Goal: Information Seeking & Learning: Learn about a topic

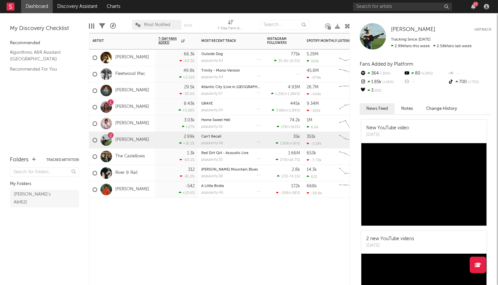
click at [130, 153] on div "The Castellows" at bounding box center [119, 156] width 52 height 19
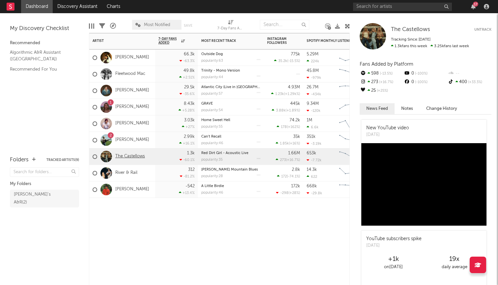
click at [131, 156] on link "The Castellows" at bounding box center [130, 156] width 30 height 6
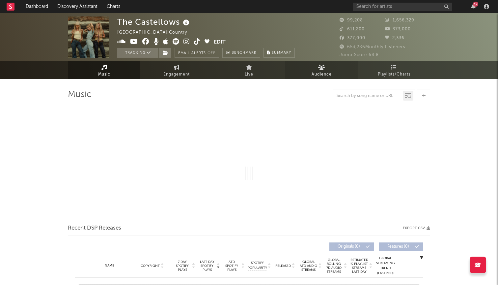
click at [326, 70] on span "Audience" at bounding box center [322, 74] width 20 height 8
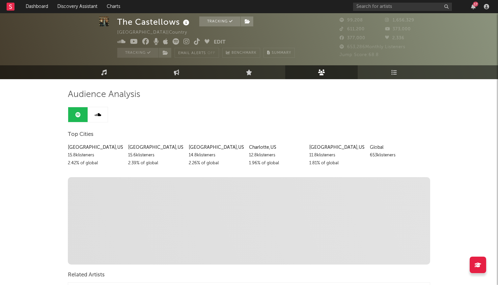
scroll to position [17, 0]
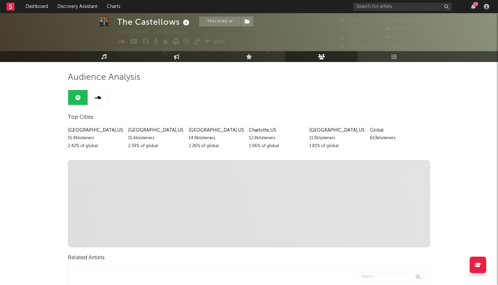
click at [103, 98] on link at bounding box center [98, 97] width 20 height 15
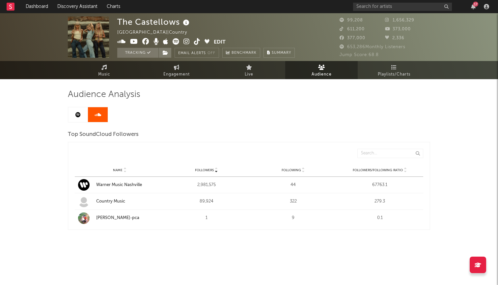
click at [77, 118] on link at bounding box center [78, 114] width 20 height 15
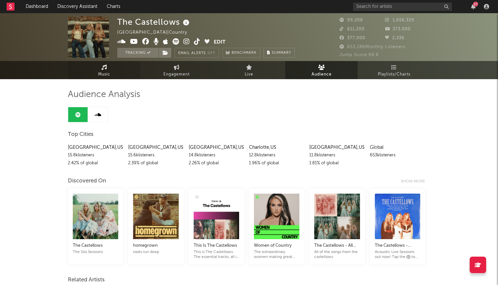
click at [108, 74] on span "Music" at bounding box center [104, 74] width 12 height 8
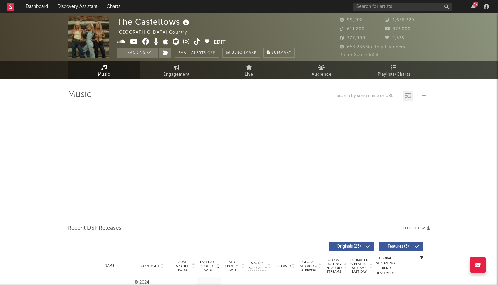
select select "6m"
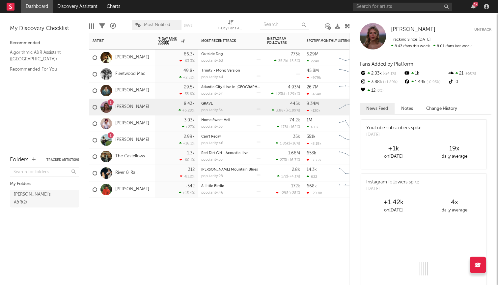
click at [135, 152] on div "The Castellows" at bounding box center [119, 156] width 52 height 19
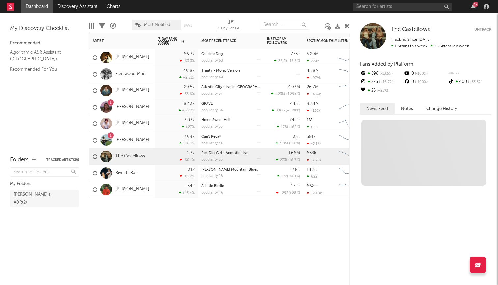
click at [134, 156] on link "The Castellows" at bounding box center [130, 156] width 30 height 6
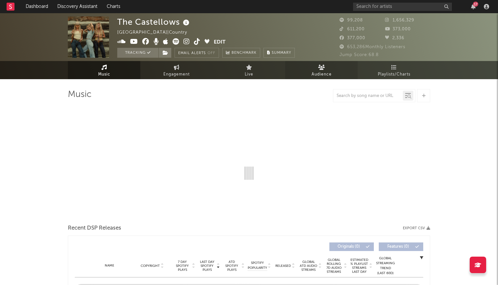
click at [327, 72] on span "Audience" at bounding box center [322, 74] width 20 height 8
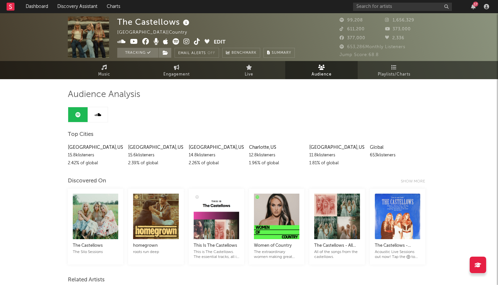
click at [101, 115] on link at bounding box center [98, 114] width 20 height 15
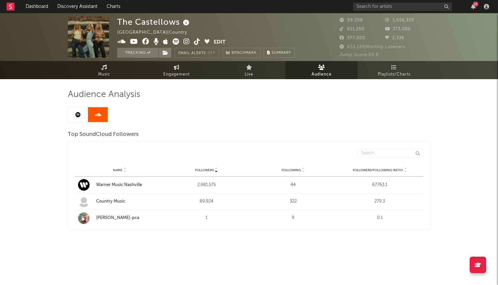
click at [90, 112] on link at bounding box center [98, 114] width 20 height 15
click at [81, 110] on link at bounding box center [78, 114] width 20 height 15
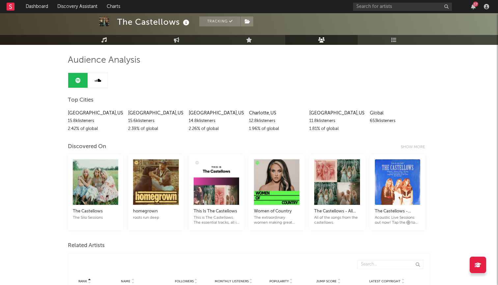
scroll to position [31, 0]
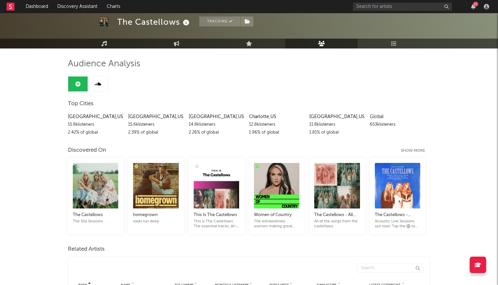
click at [412, 150] on div "Show more" at bounding box center [415, 151] width 29 height 8
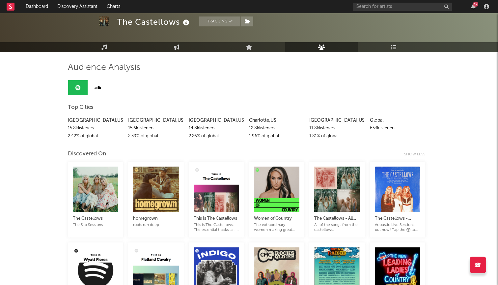
scroll to position [36, 0]
